Goal: Task Accomplishment & Management: Manage account settings

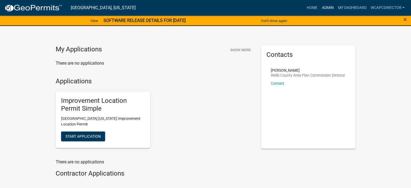
click at [323, 8] on link "Admin" at bounding box center [327, 8] width 16 height 10
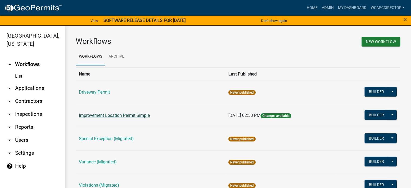
click at [112, 117] on link "Improvement Location Permit Simple" at bounding box center [114, 115] width 71 height 5
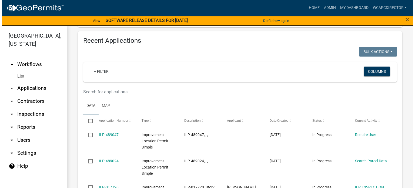
scroll to position [660, 0]
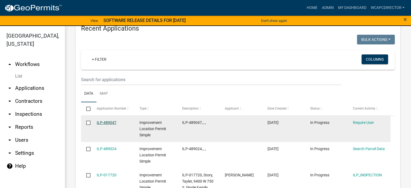
click at [109, 120] on link "ILP-489047" at bounding box center [107, 122] width 20 height 4
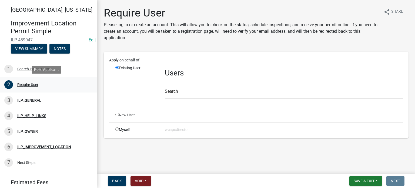
click at [32, 87] on div "2 Require User" at bounding box center [46, 84] width 84 height 9
click at [35, 85] on div "Require User" at bounding box center [27, 85] width 21 height 4
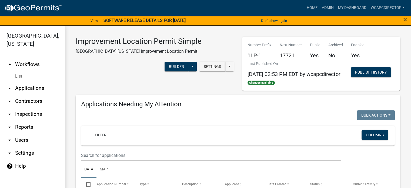
click at [22, 133] on link "arrow_drop_down Users" at bounding box center [32, 139] width 65 height 13
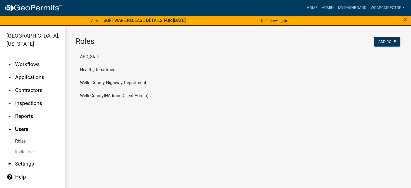
click at [50, 136] on link "Roles" at bounding box center [32, 141] width 65 height 11
